Goal: Check status: Check status

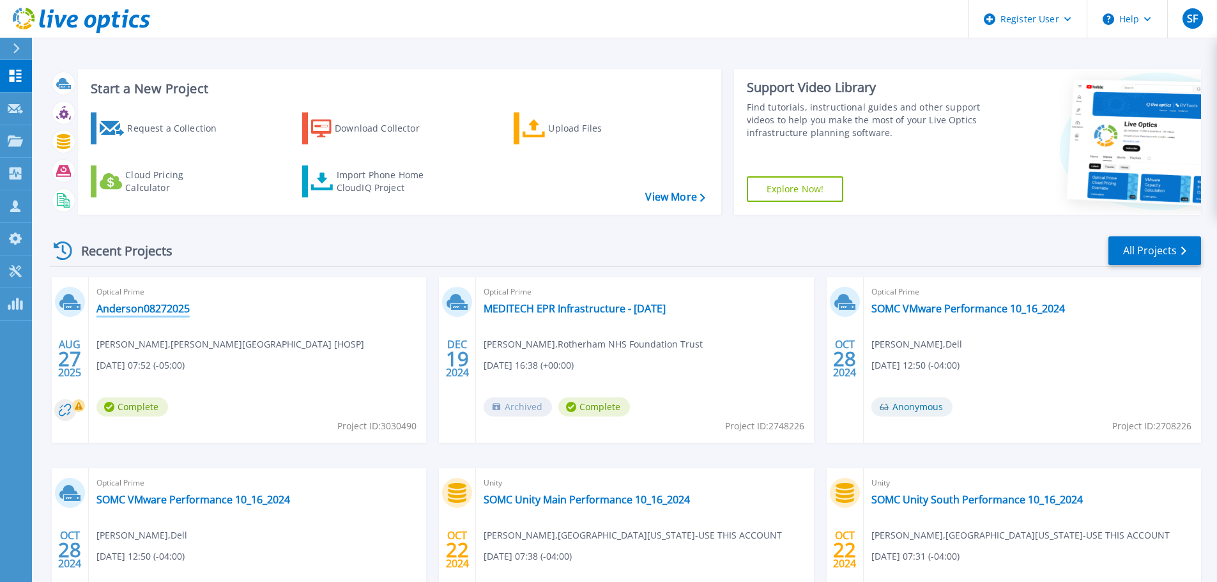
click at [155, 311] on link "Anderson08272025" at bounding box center [142, 308] width 93 height 13
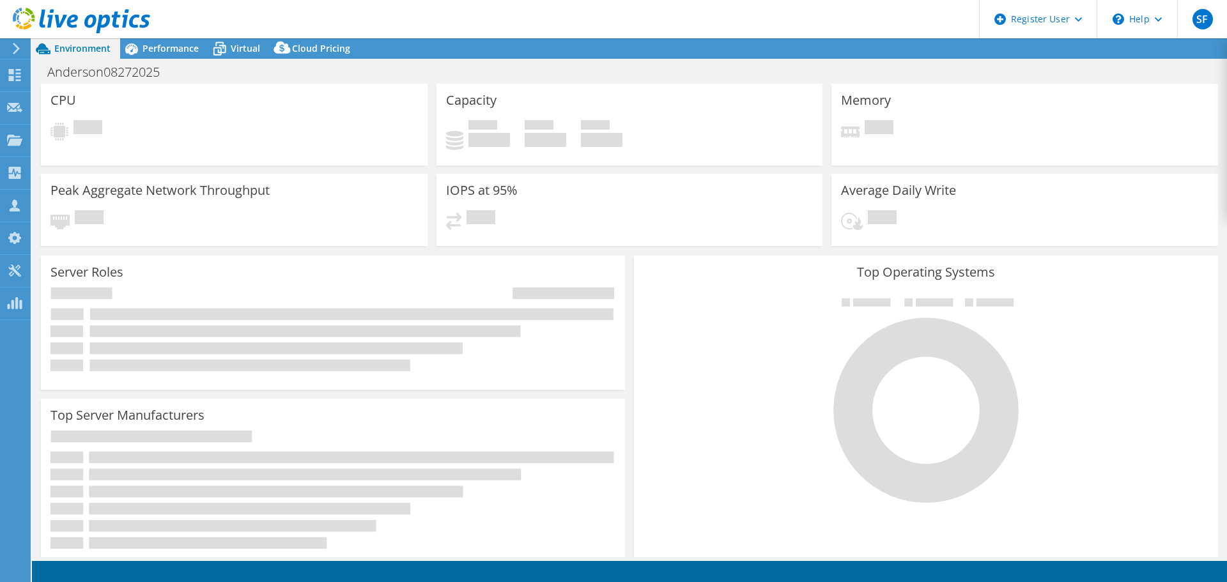
select select "USD"
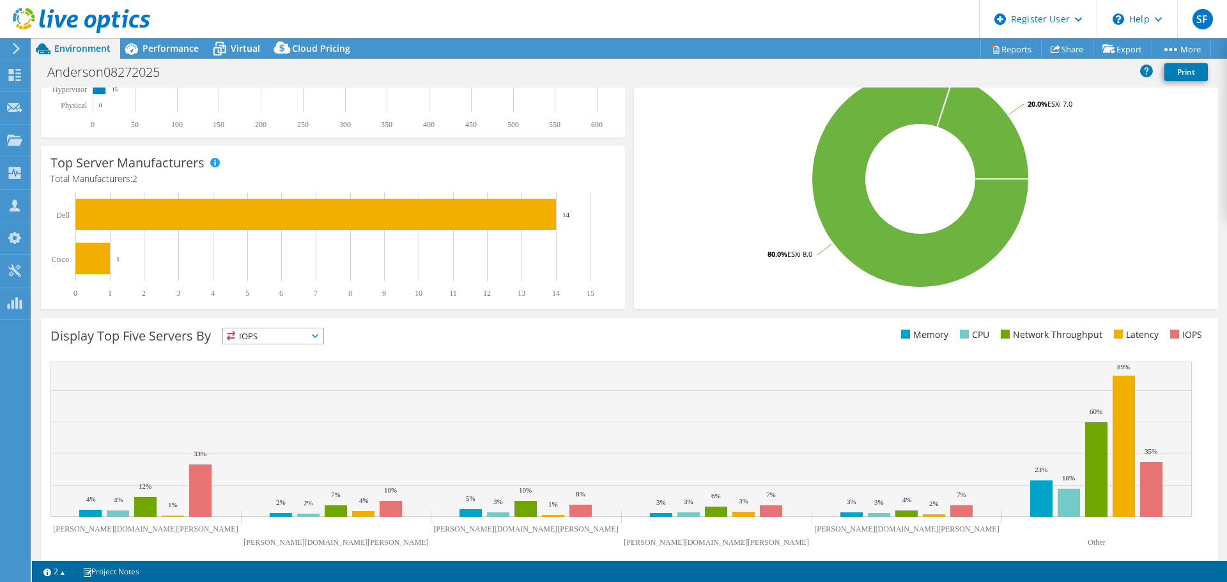
scroll to position [271, 0]
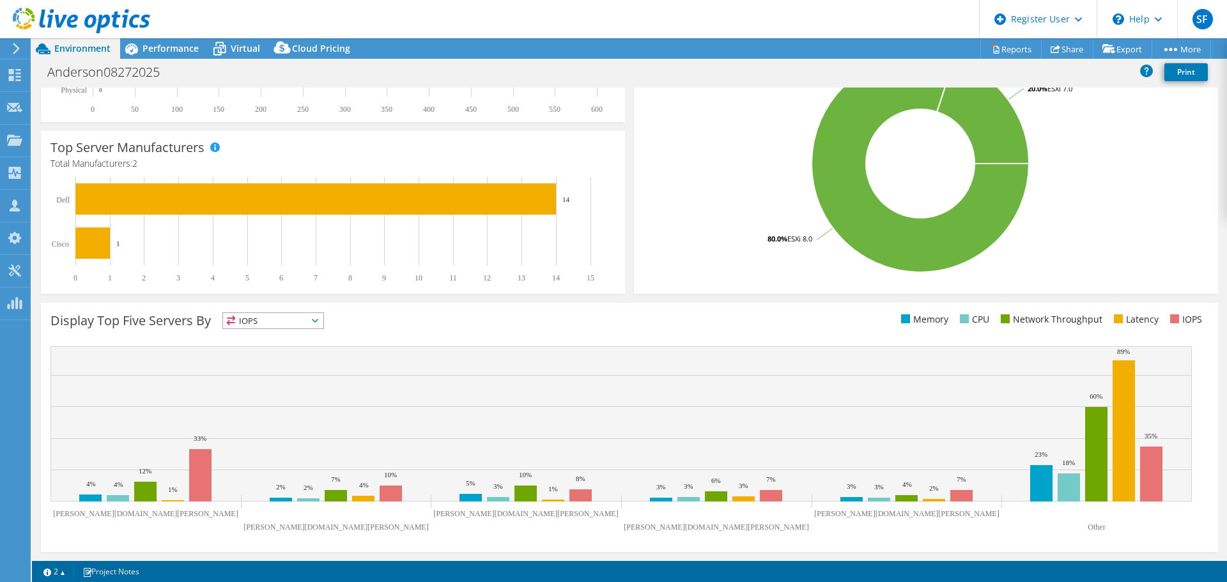
click at [314, 319] on icon at bounding box center [315, 321] width 6 height 4
click at [277, 404] on li "Latency" at bounding box center [273, 409] width 100 height 18
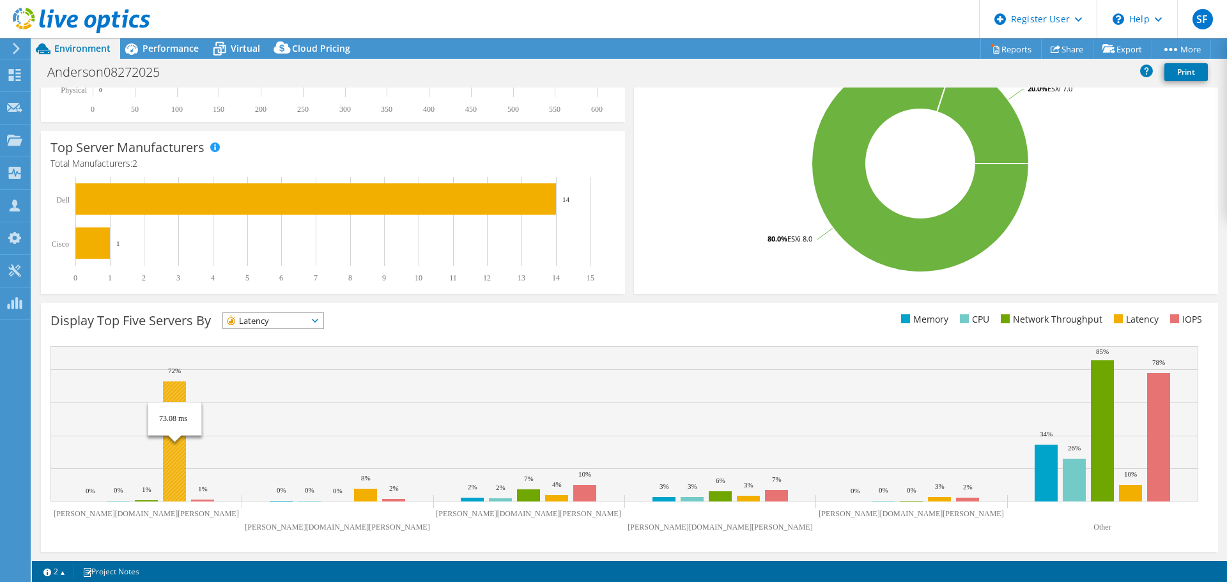
click at [171, 445] on rect at bounding box center [174, 441] width 23 height 120
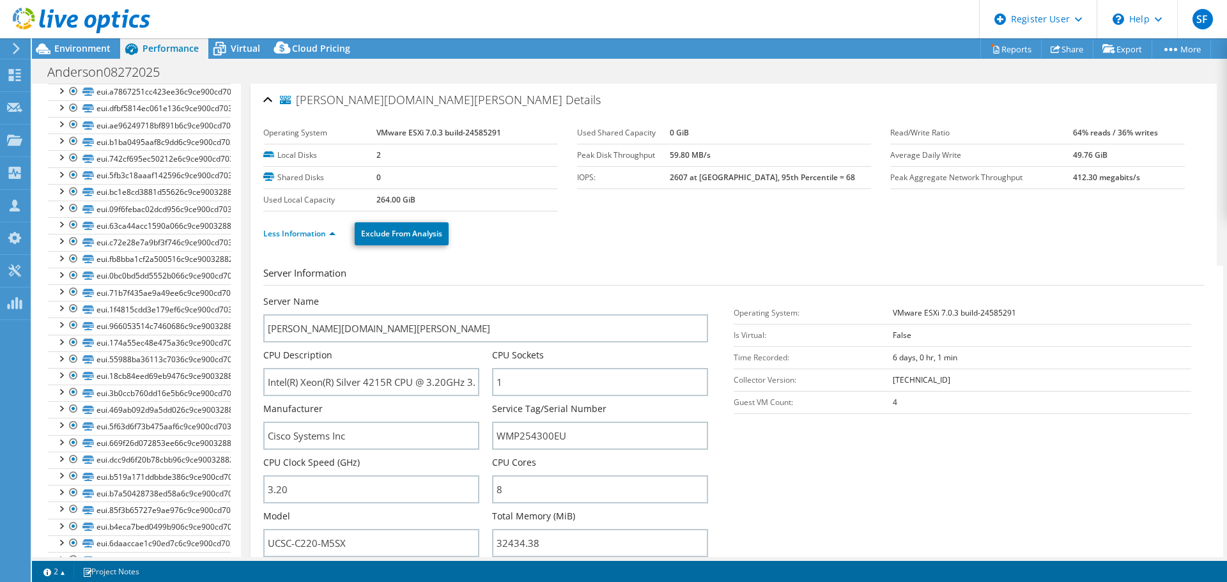
scroll to position [2578, 0]
click at [158, 502] on link "eui.b4eca7bed0499b906c9ce900cd703ce3" at bounding box center [139, 510] width 183 height 17
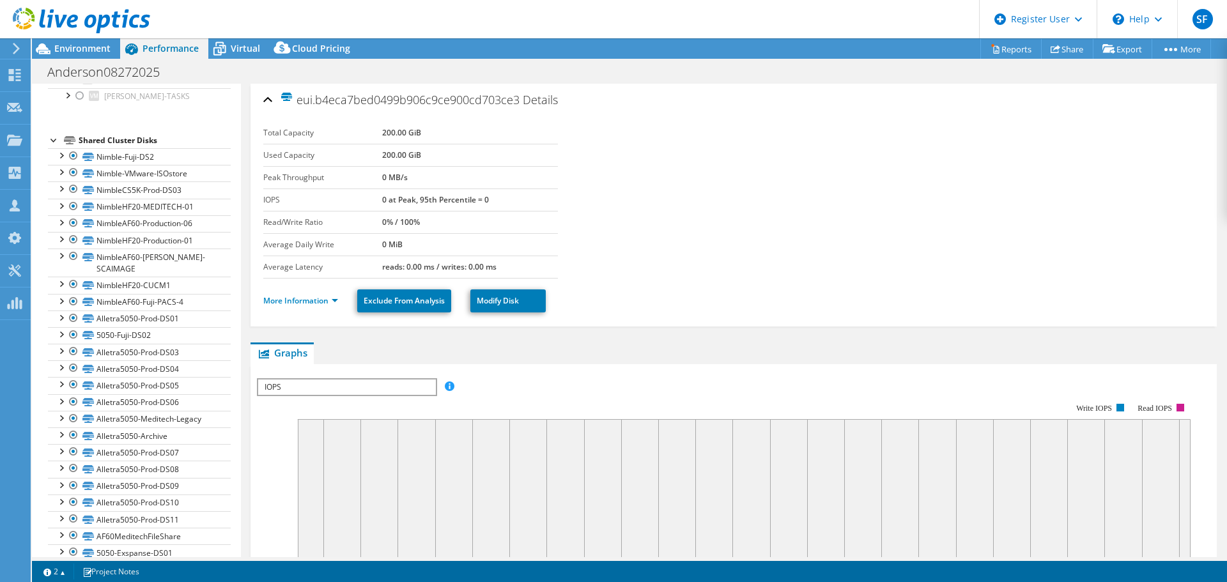
scroll to position [0, 0]
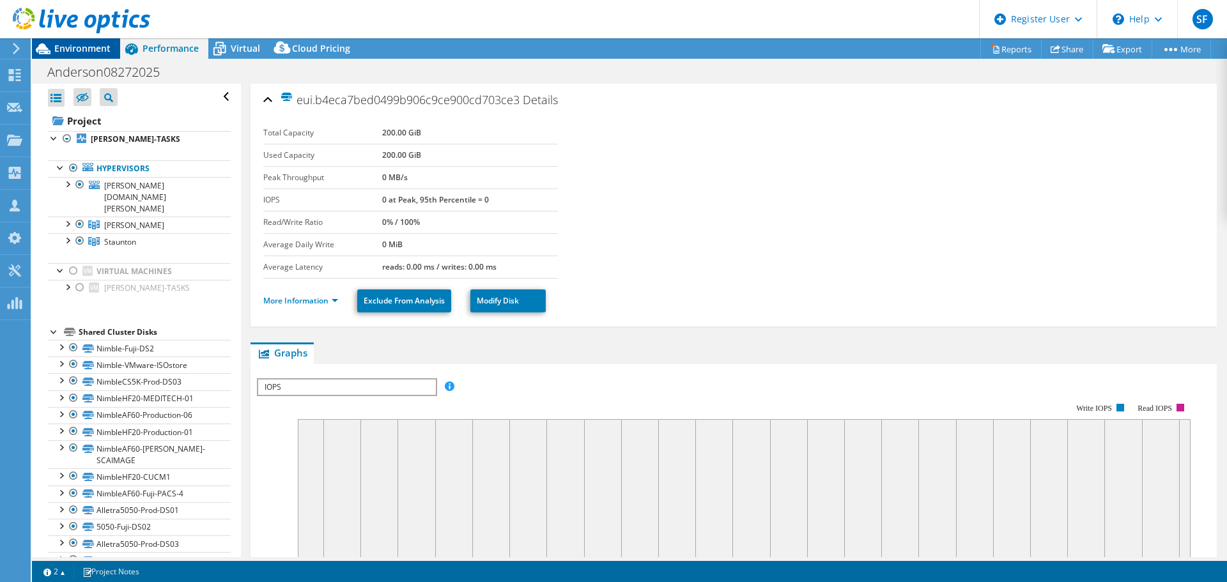
click at [79, 44] on span "Environment" at bounding box center [82, 48] width 56 height 12
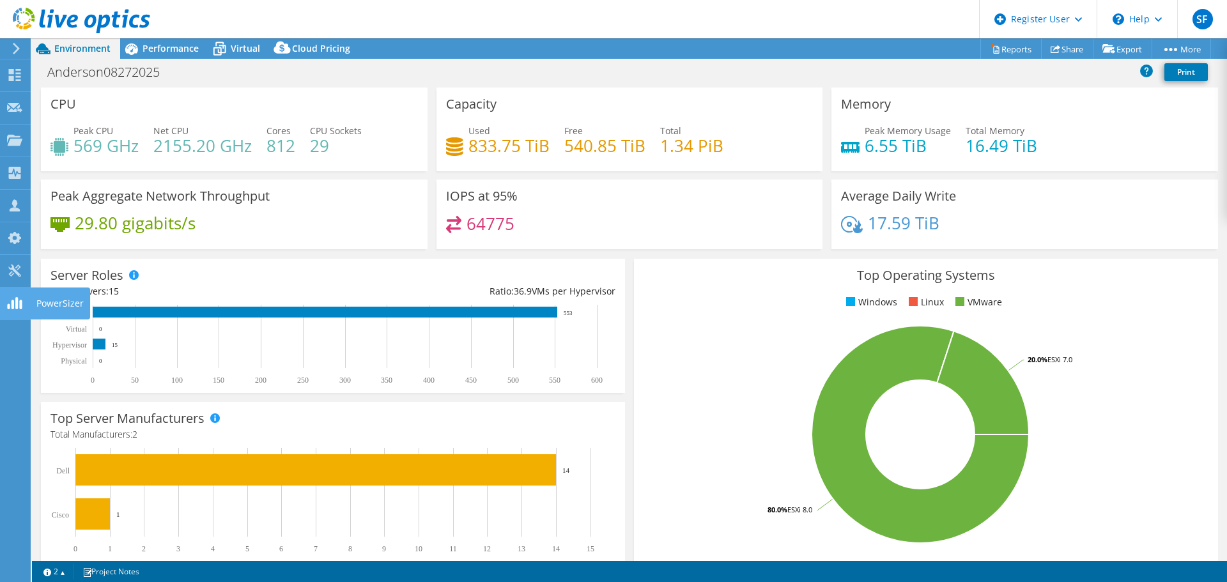
click at [19, 300] on icon at bounding box center [14, 303] width 15 height 12
click at [19, 275] on icon at bounding box center [14, 271] width 15 height 12
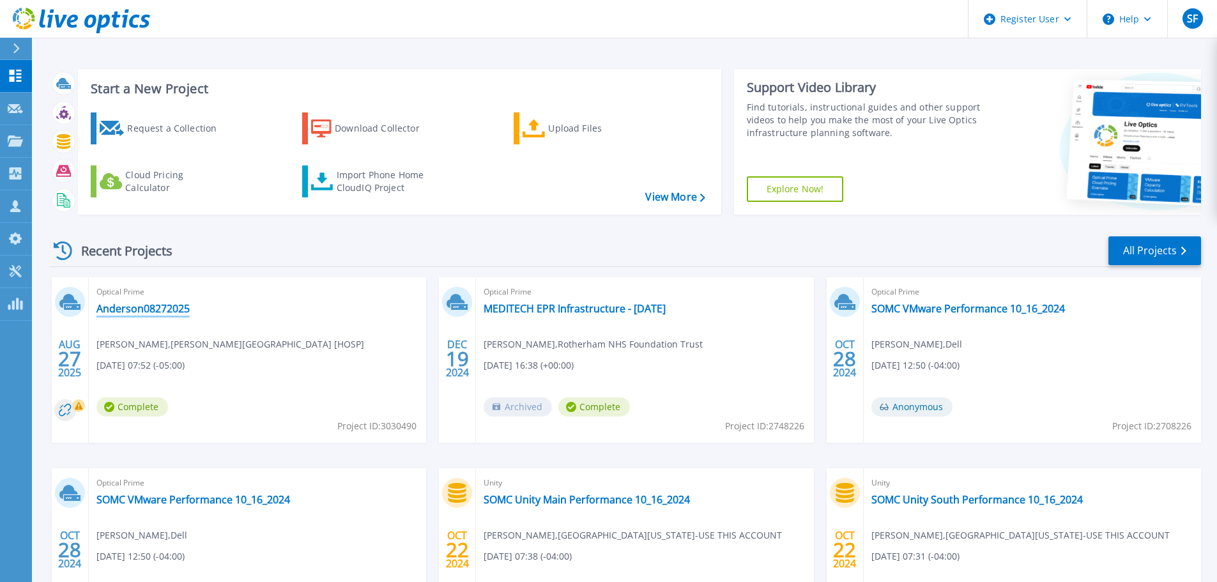
click at [161, 304] on link "Anderson08272025" at bounding box center [142, 308] width 93 height 13
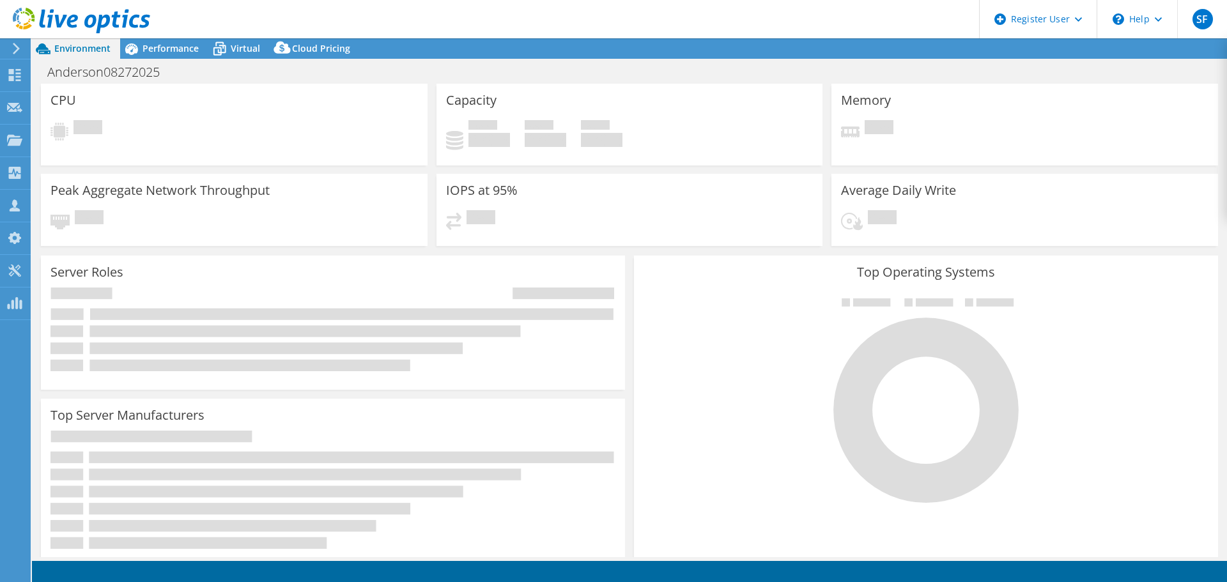
select select "USD"
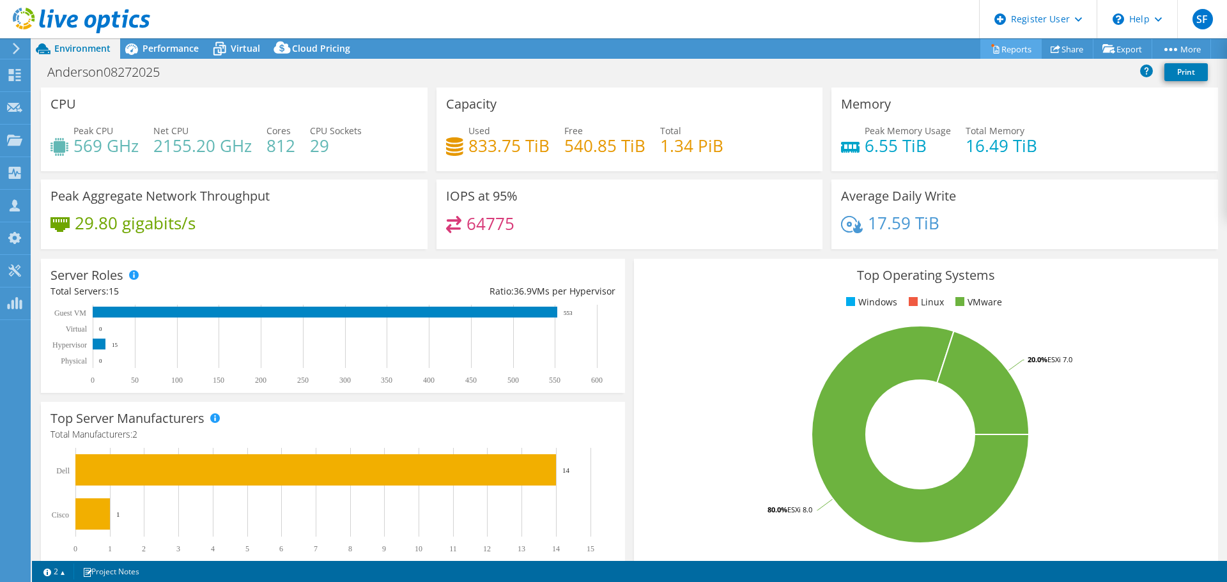
click at [997, 47] on link "Reports" at bounding box center [1010, 49] width 61 height 20
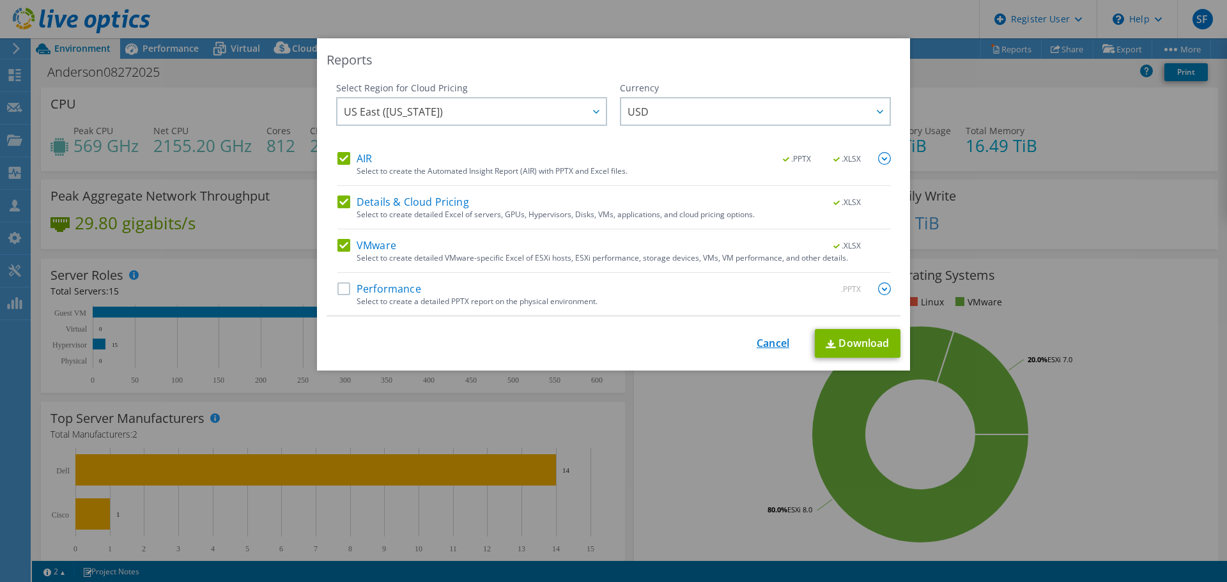
click at [773, 342] on link "Cancel" at bounding box center [773, 343] width 33 height 12
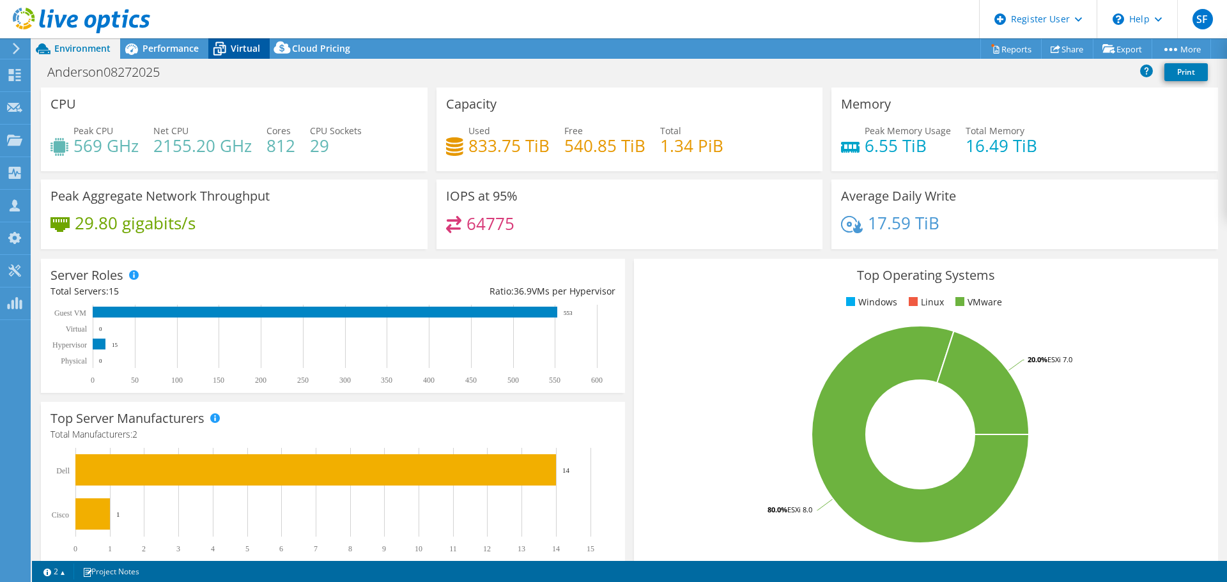
click at [240, 54] on div "Virtual" at bounding box center [238, 48] width 61 height 20
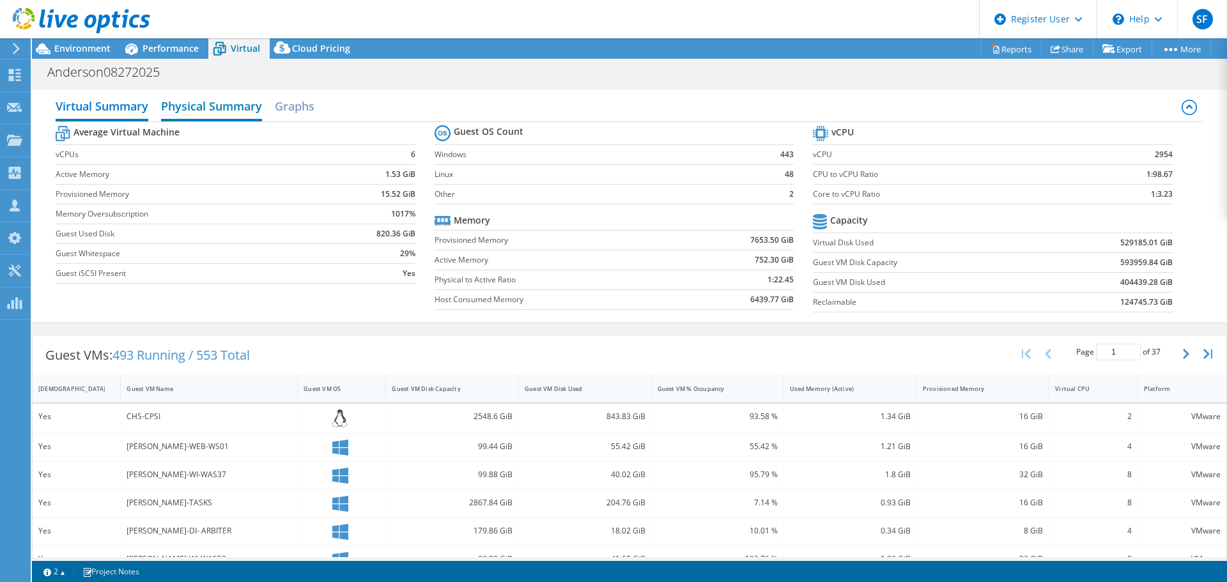
click at [219, 110] on h2 "Physical Summary" at bounding box center [211, 107] width 101 height 28
